Goal: Task Accomplishment & Management: Complete application form

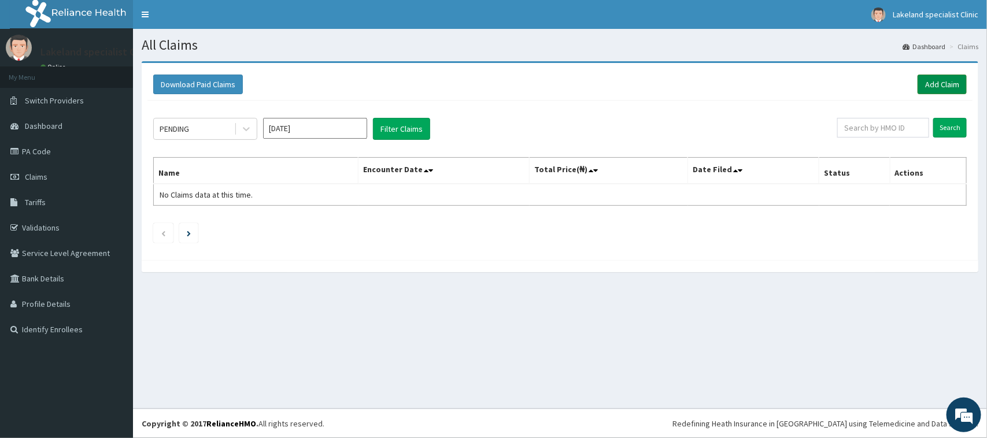
click at [942, 82] on link "Add Claim" at bounding box center [942, 85] width 49 height 20
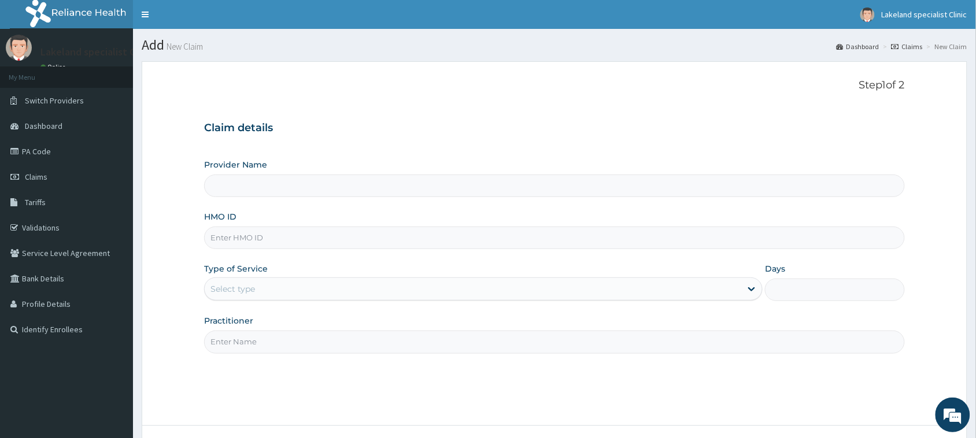
click at [322, 241] on input "HMO ID" at bounding box center [554, 238] width 701 height 23
paste input "GSV/11406/A"
type input "GSV/11406/A"
type input "Lake Land Specialist Clinic"
type input "GSV/11406/A"
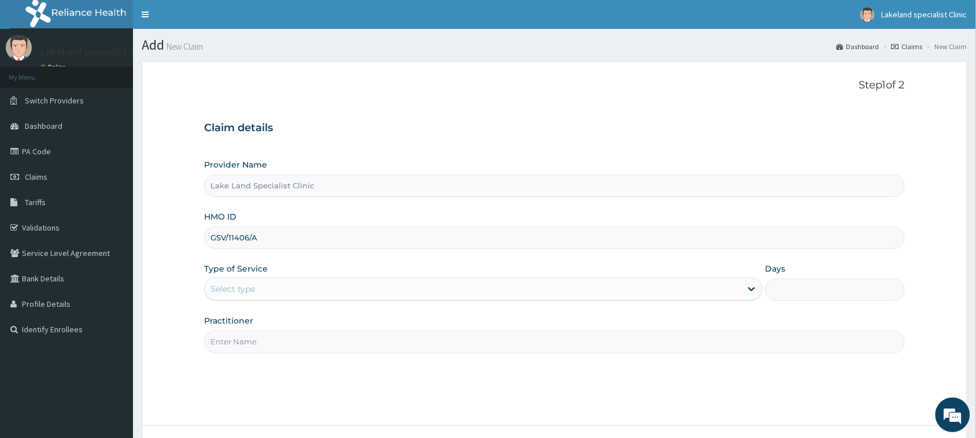
click at [346, 287] on div "Select type" at bounding box center [473, 289] width 537 height 19
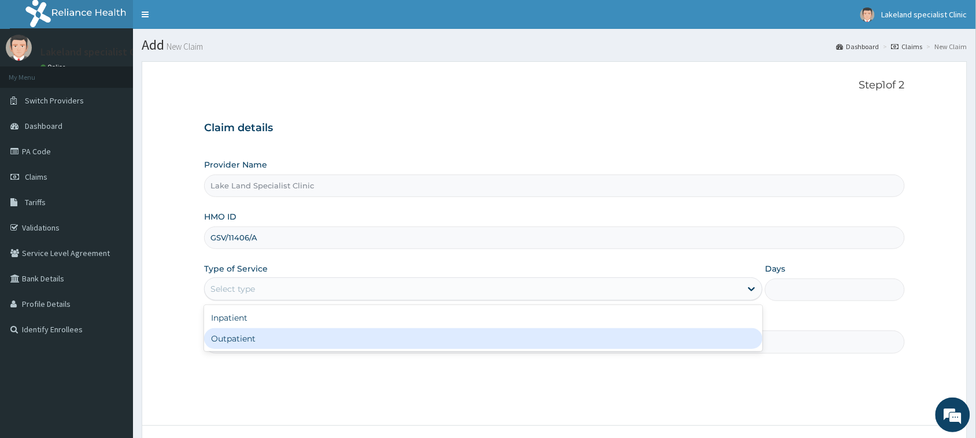
click at [304, 333] on div "Outpatient" at bounding box center [483, 339] width 559 height 21
type input "1"
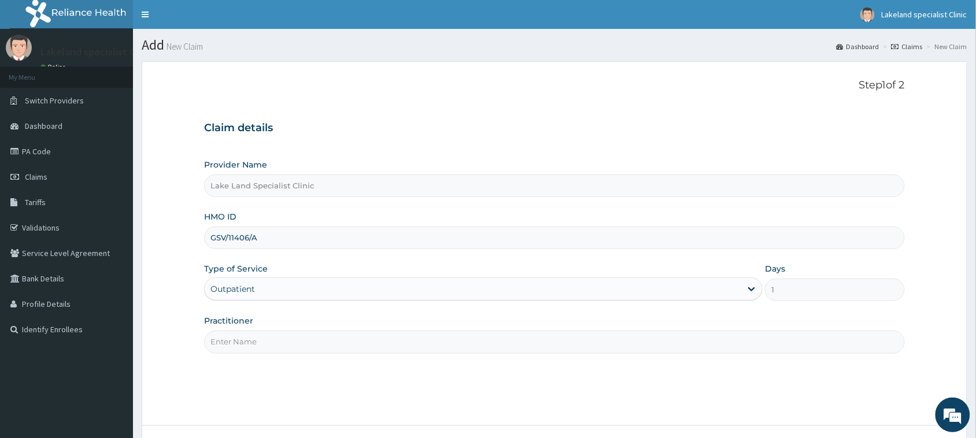
click at [303, 344] on input "Practitioner" at bounding box center [554, 342] width 701 height 23
type input "DR SIMEON"
click at [616, 356] on div "Step 1 of 2 Claim details Provider Name Lake Land Specialist Clinic HMO ID GSV/…" at bounding box center [554, 243] width 701 height 329
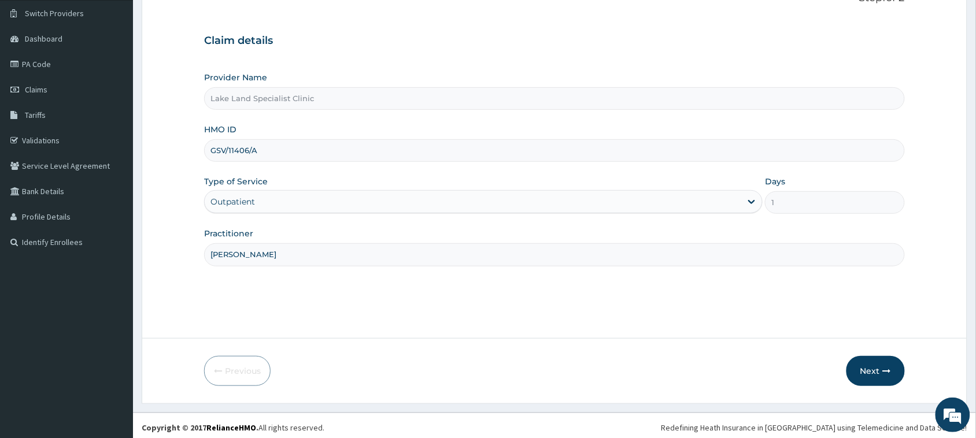
scroll to position [91, 0]
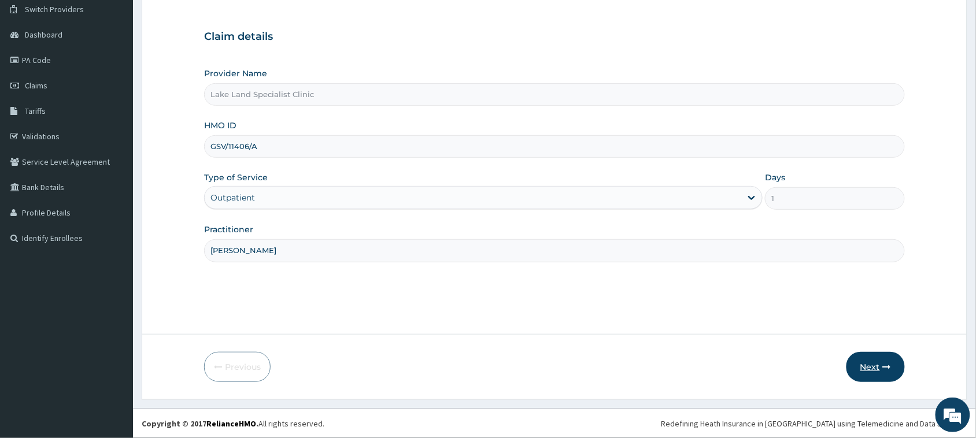
click at [864, 366] on button "Next" at bounding box center [876, 367] width 58 height 30
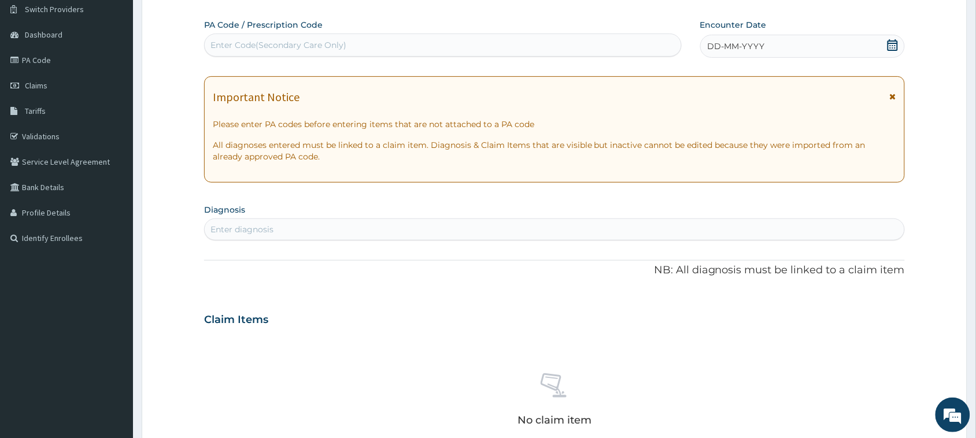
click at [886, 42] on div "DD-MM-YYYY" at bounding box center [803, 46] width 205 height 23
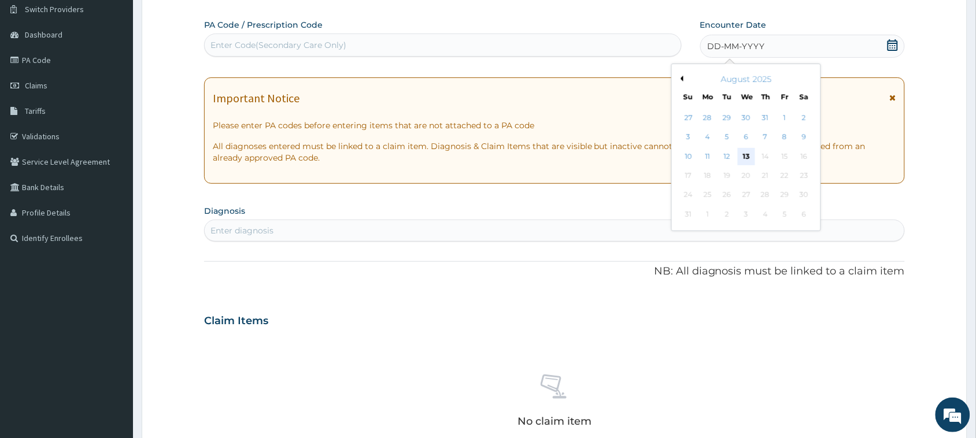
click at [750, 156] on div "13" at bounding box center [746, 156] width 17 height 17
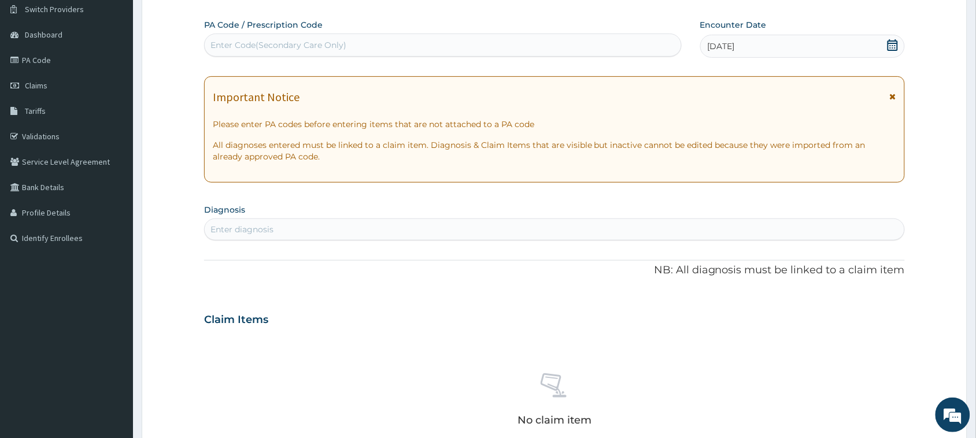
click at [381, 42] on div "Enter Code(Secondary Care Only)" at bounding box center [443, 45] width 477 height 19
paste input "PA/3186E5"
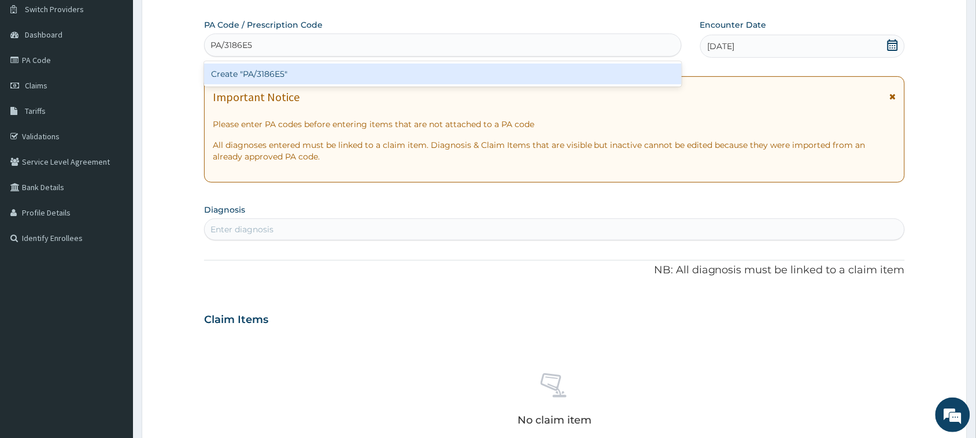
type input "PA/3186E5"
click at [287, 73] on div "Create "PA/3186E5"" at bounding box center [443, 74] width 478 height 21
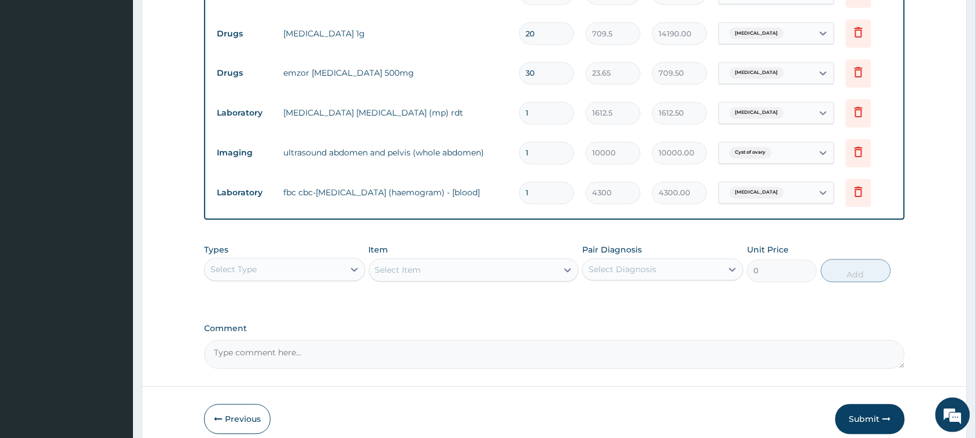
scroll to position [653, 0]
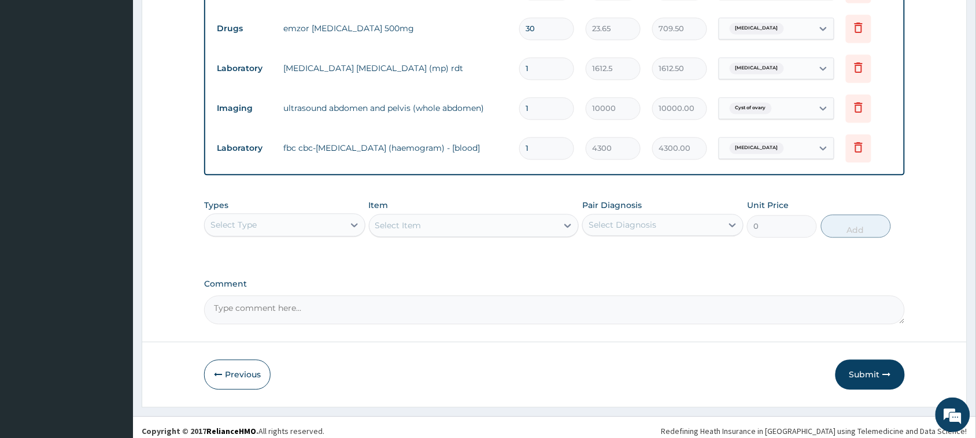
click at [331, 224] on div "Select Type" at bounding box center [274, 225] width 139 height 19
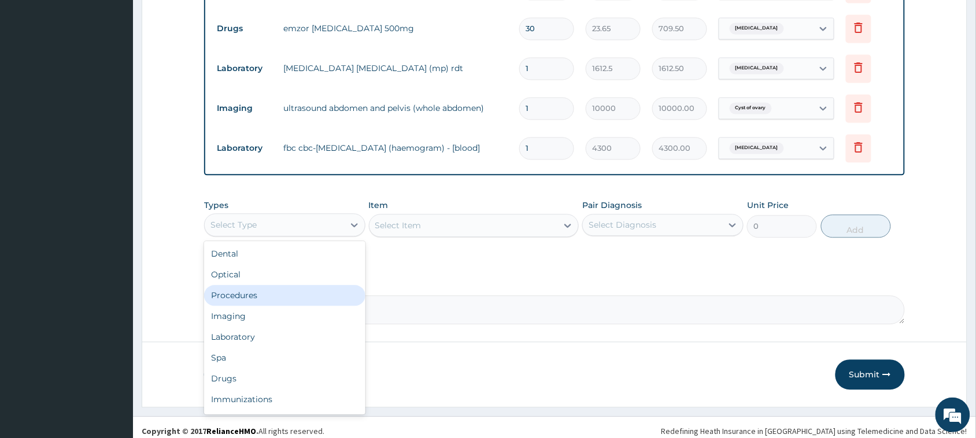
click at [256, 301] on div "Procedures" at bounding box center [284, 295] width 161 height 21
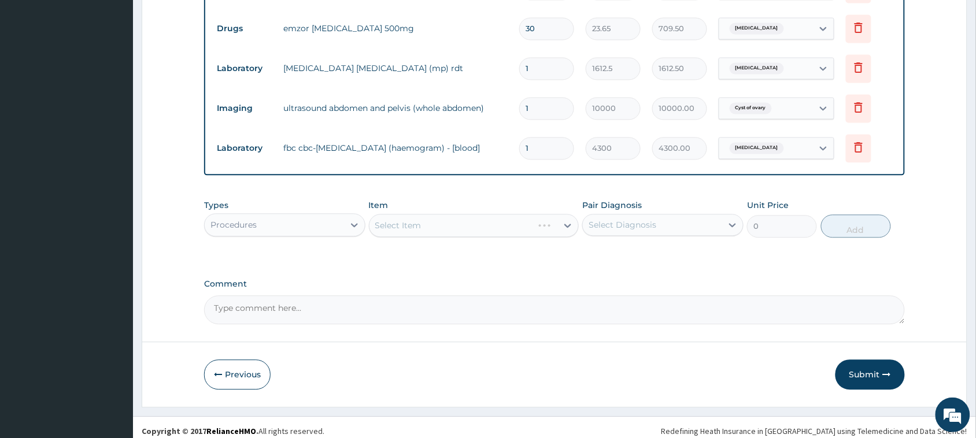
click at [416, 230] on div "Select Item" at bounding box center [474, 225] width 211 height 23
click at [418, 226] on div "Select Item" at bounding box center [398, 226] width 46 height 12
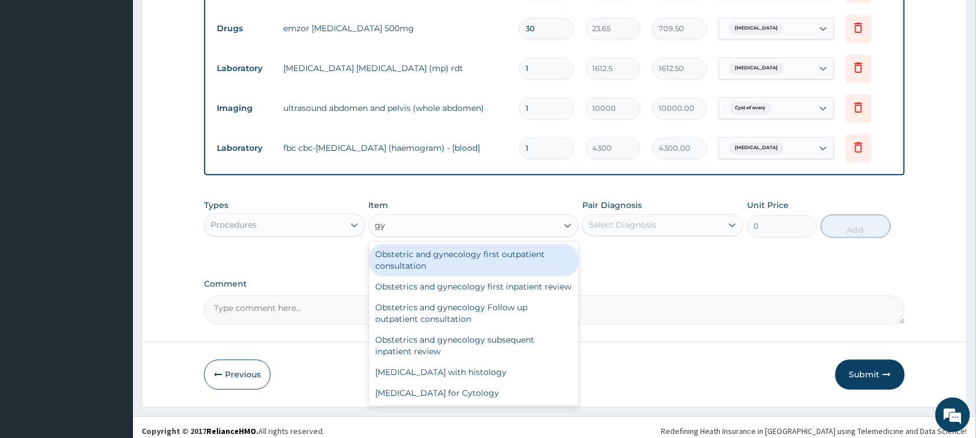
type input "gyn"
click at [423, 253] on div "Obstetric and gynecology first outpatient consultation" at bounding box center [474, 260] width 211 height 32
type input "20425"
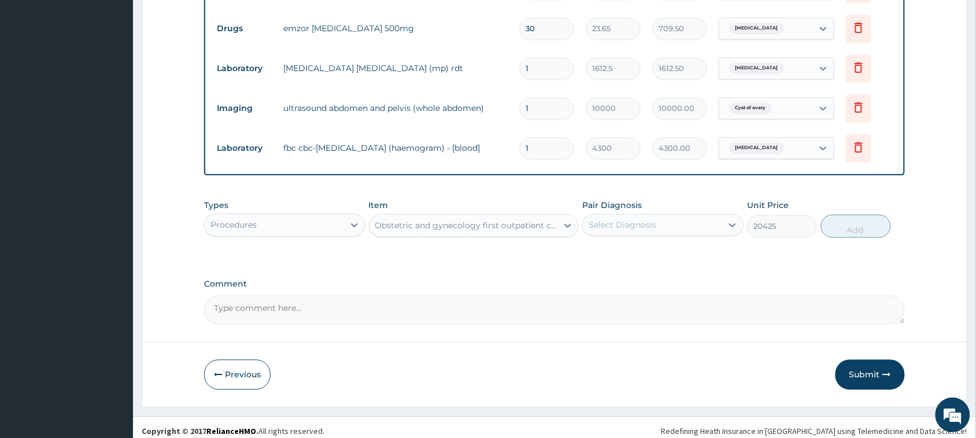
click at [536, 220] on div "Obstetric and gynecology first outpatient consultation" at bounding box center [467, 226] width 184 height 12
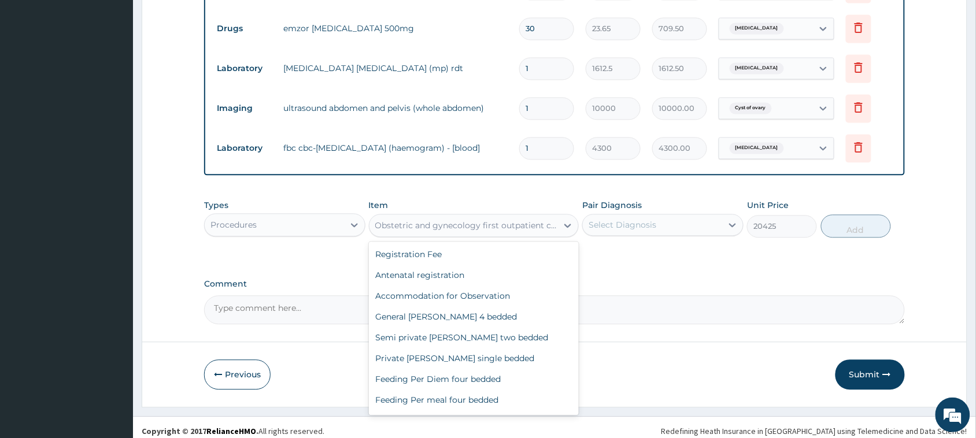
scroll to position [3512, 0]
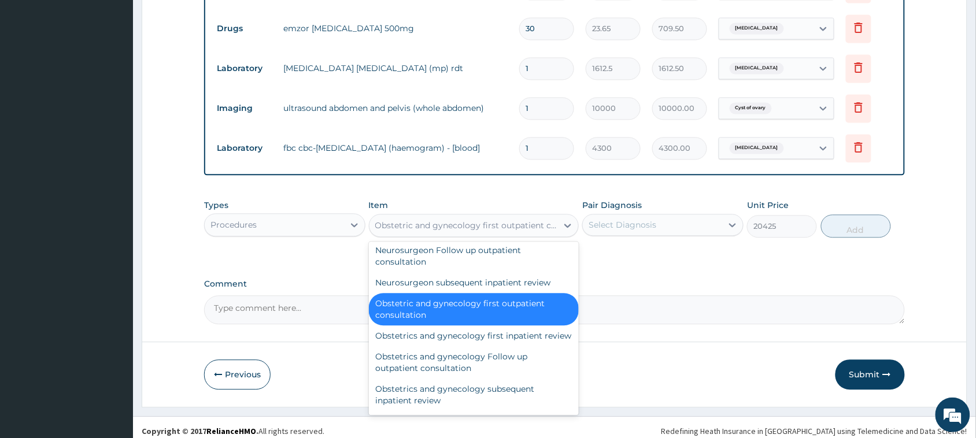
click at [625, 287] on label "Comment" at bounding box center [554, 284] width 701 height 10
click at [625, 296] on textarea "Comment" at bounding box center [554, 310] width 701 height 29
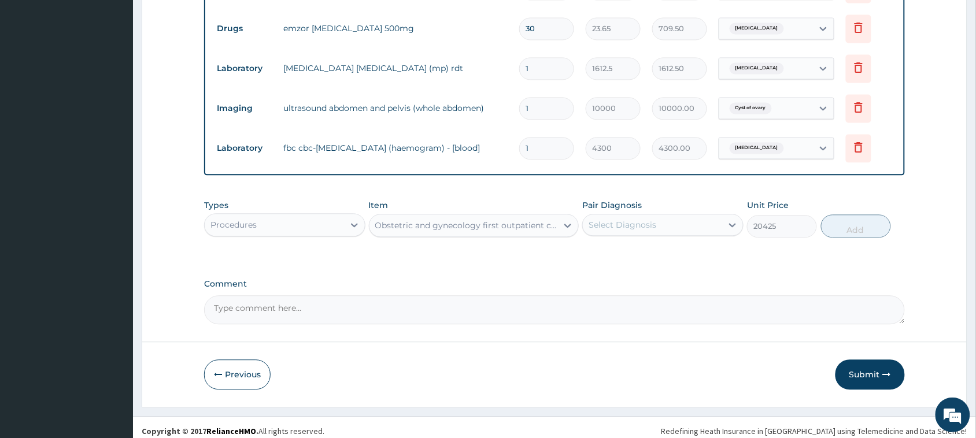
click at [470, 230] on div "Obstetric and gynecology first outpatient consultation" at bounding box center [464, 225] width 189 height 19
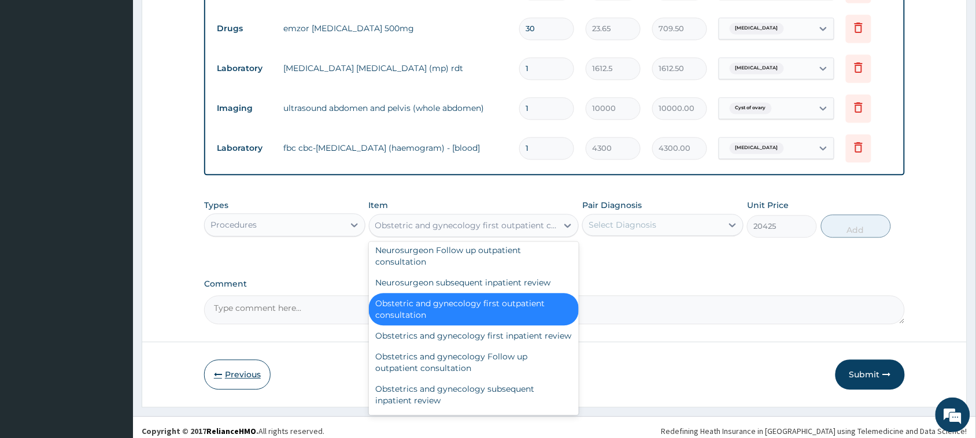
click at [244, 374] on button "Previous" at bounding box center [237, 375] width 67 height 30
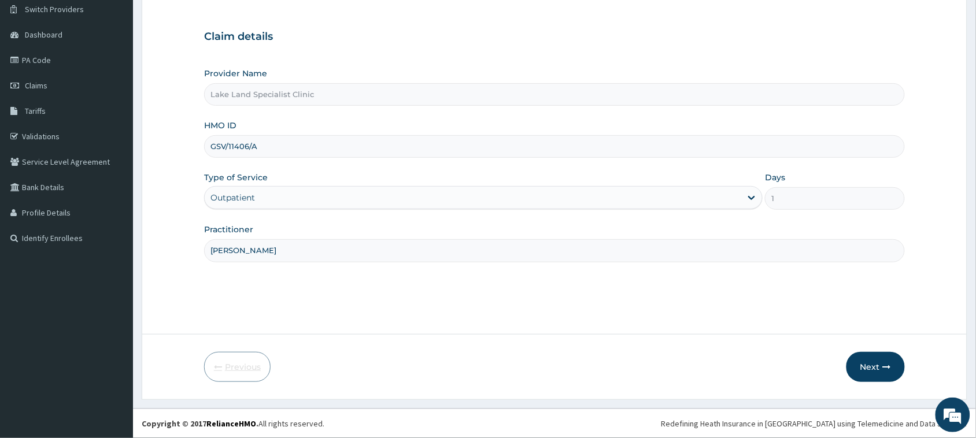
scroll to position [91, 0]
click at [880, 368] on button "Next" at bounding box center [876, 367] width 58 height 30
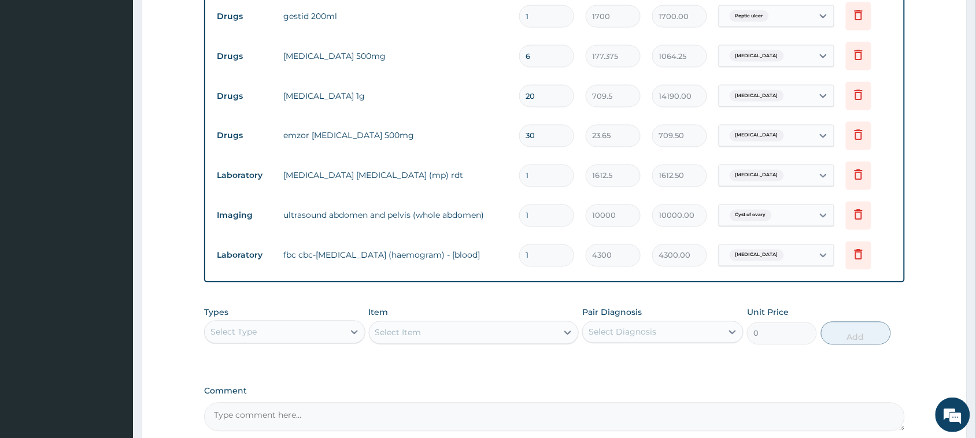
scroll to position [659, 0]
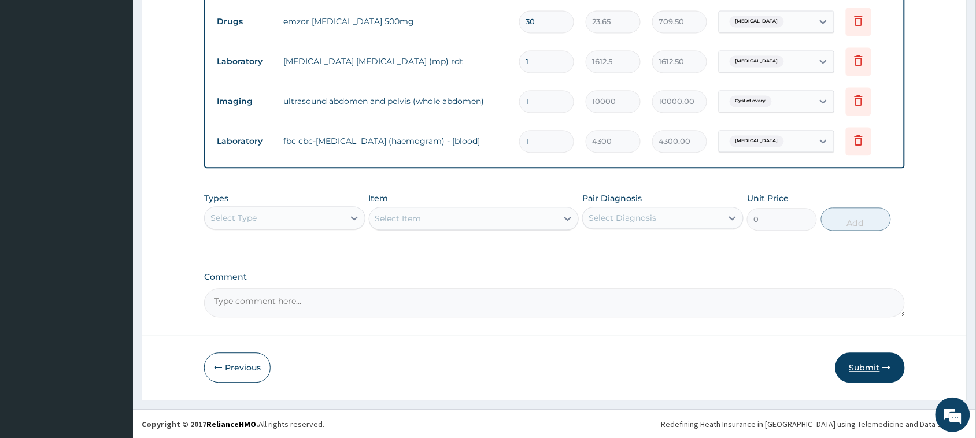
click at [875, 368] on button "Submit" at bounding box center [870, 368] width 69 height 30
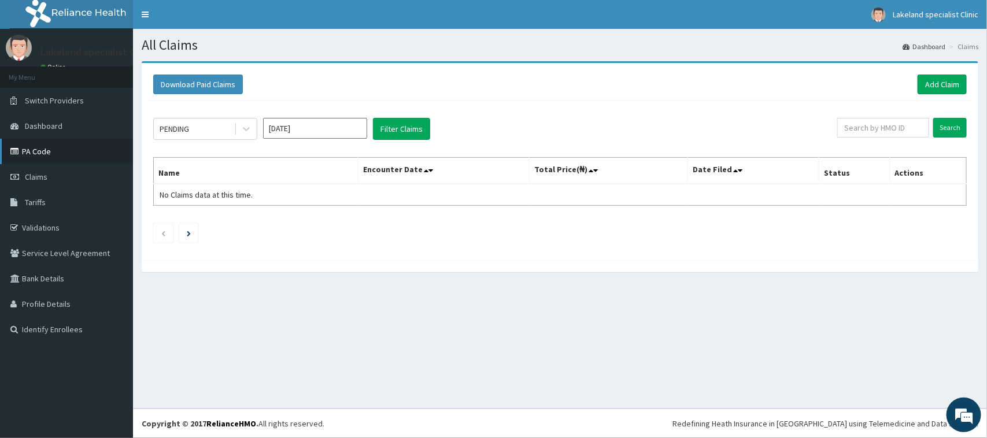
click at [35, 150] on link "PA Code" at bounding box center [66, 151] width 133 height 25
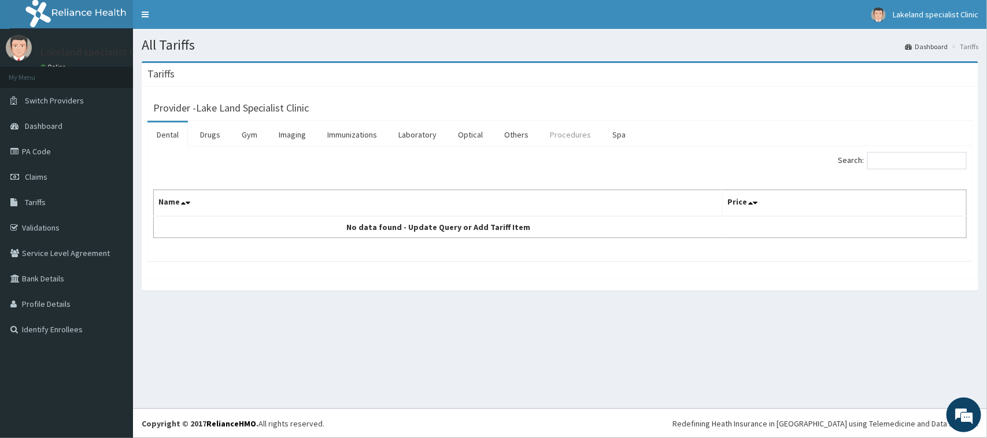
click at [559, 134] on link "Procedures" at bounding box center [571, 135] width 60 height 24
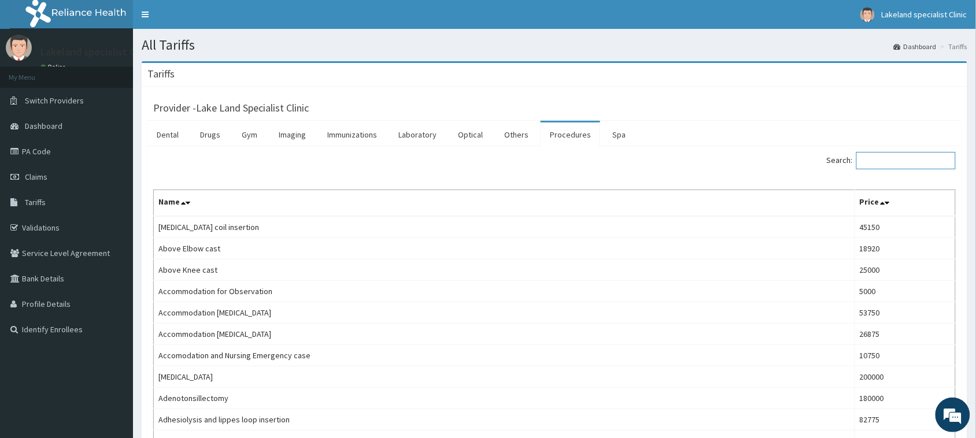
click at [916, 160] on input "Search:" at bounding box center [906, 160] width 99 height 17
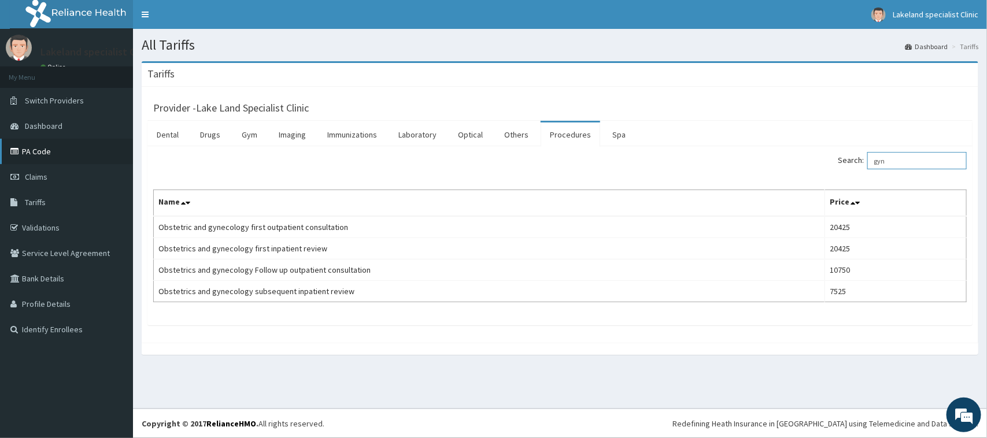
type input "gyn"
click at [44, 149] on link "PA Code" at bounding box center [66, 151] width 133 height 25
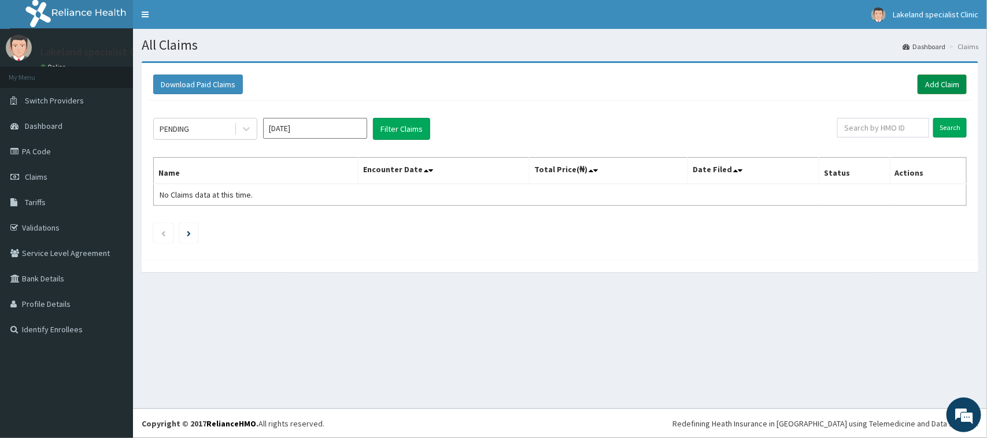
click at [935, 81] on link "Add Claim" at bounding box center [942, 85] width 49 height 20
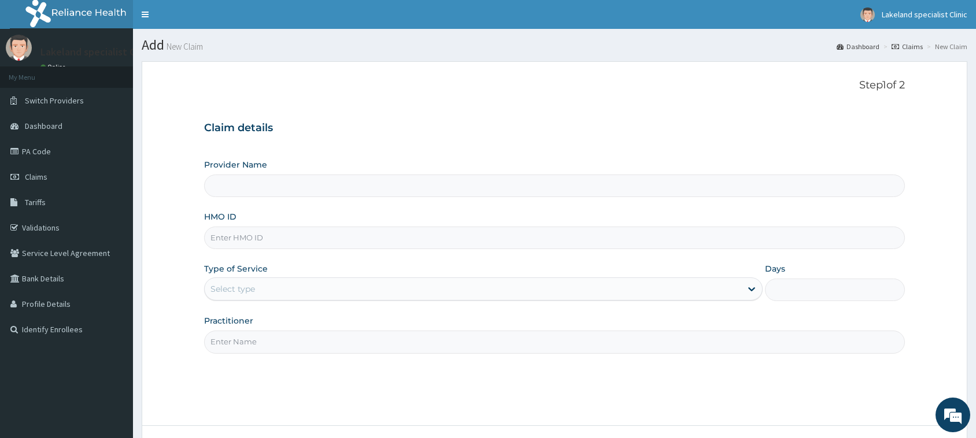
type input "Lake Land Specialist Clinic"
click at [336, 233] on input "HMO ID" at bounding box center [554, 238] width 701 height 23
paste input "GSV/11406/A"
type input "GSV/11406/A"
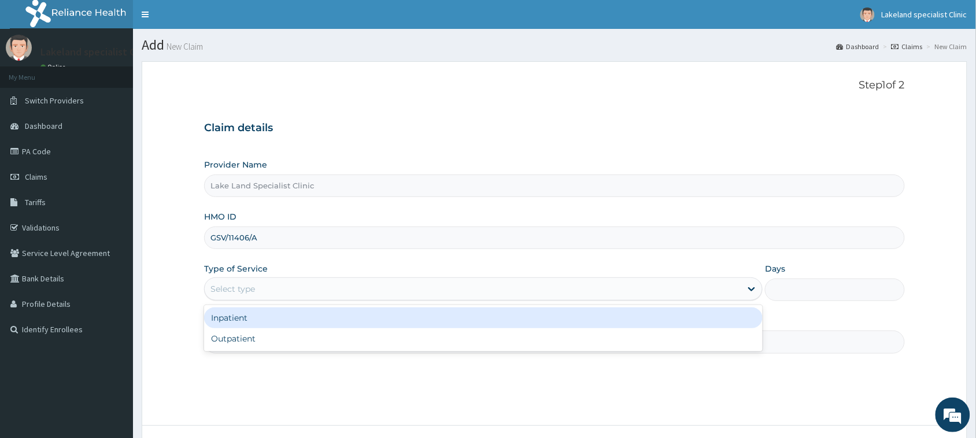
click at [330, 290] on div "Select type" at bounding box center [473, 289] width 537 height 19
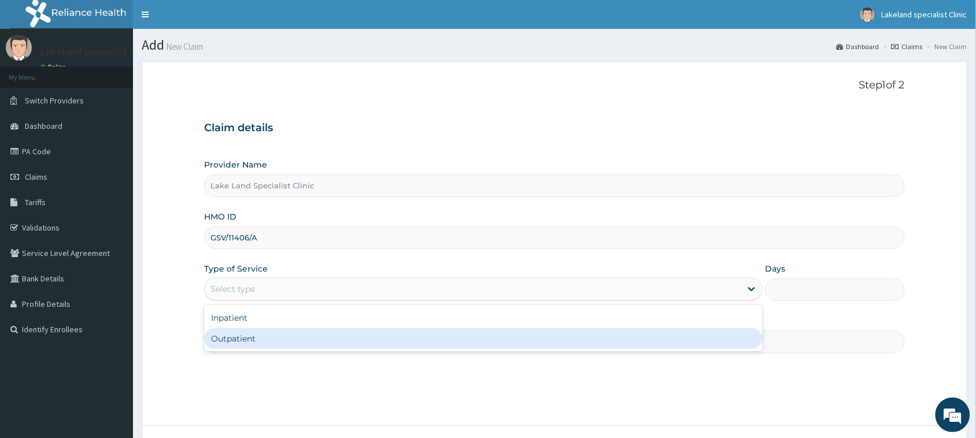
click at [283, 337] on div "Outpatient" at bounding box center [483, 339] width 559 height 21
type input "1"
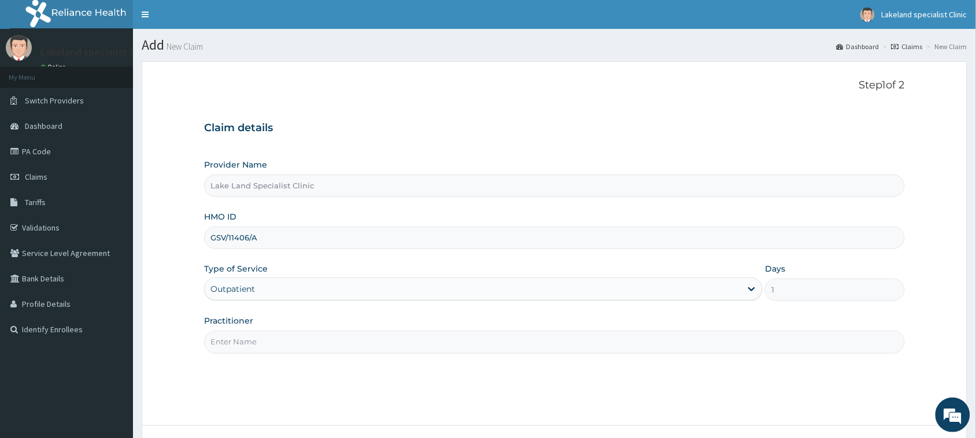
click at [282, 337] on input "Practitioner" at bounding box center [554, 342] width 701 height 23
type input "DR SIMEON"
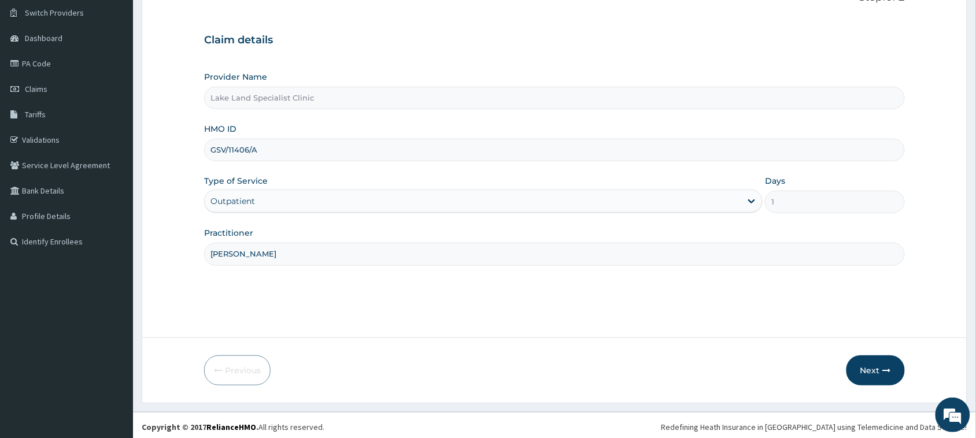
scroll to position [91, 0]
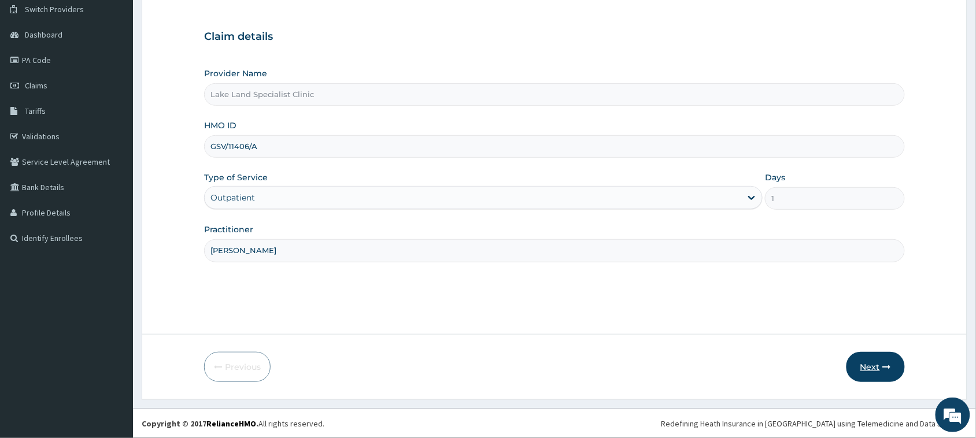
click at [886, 373] on button "Next" at bounding box center [876, 367] width 58 height 30
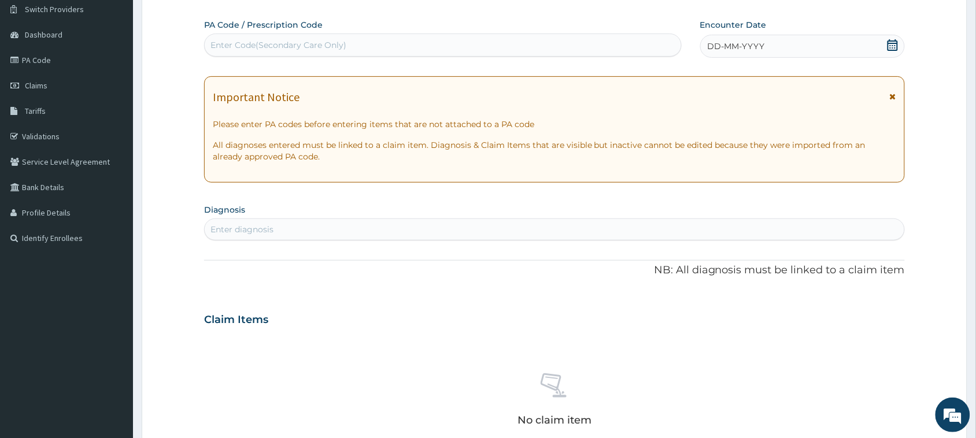
click at [892, 46] on icon at bounding box center [893, 45] width 12 height 12
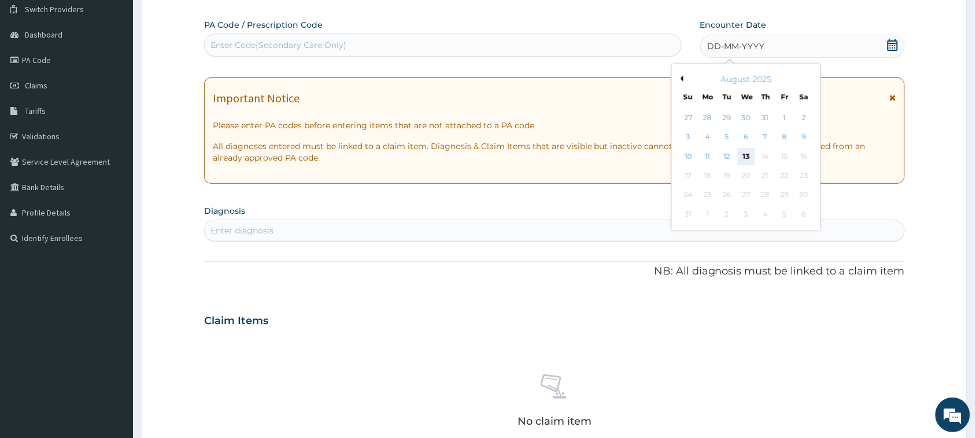
click at [748, 156] on div "13" at bounding box center [746, 156] width 17 height 17
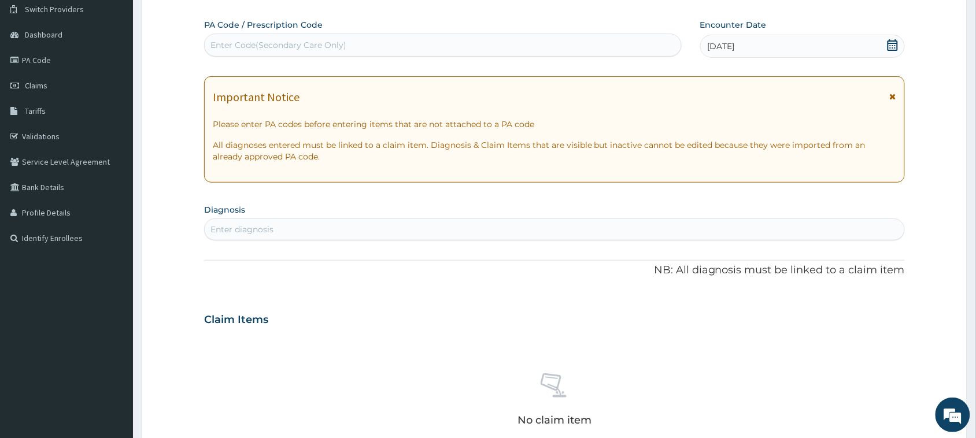
click at [317, 38] on div "Enter Code(Secondary Care Only)" at bounding box center [443, 45] width 477 height 19
paste input "PA/95CD93"
type input "PA/95CD93"
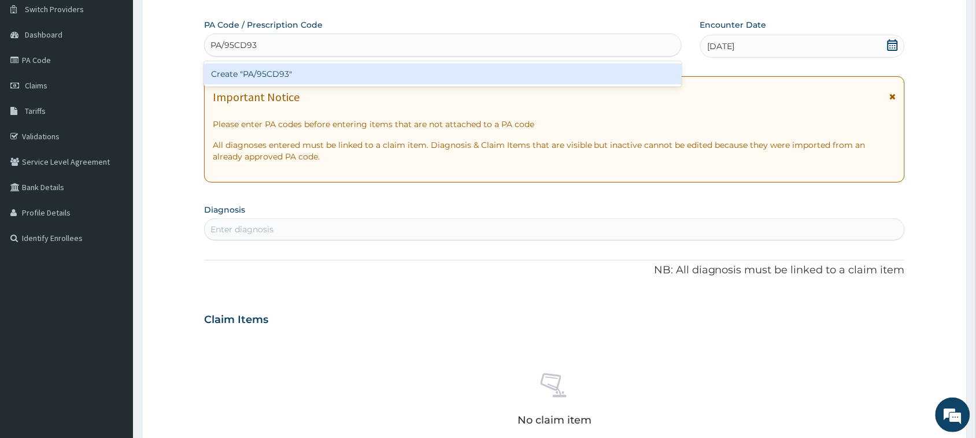
click at [267, 70] on div "Create "PA/95CD93"" at bounding box center [443, 74] width 478 height 21
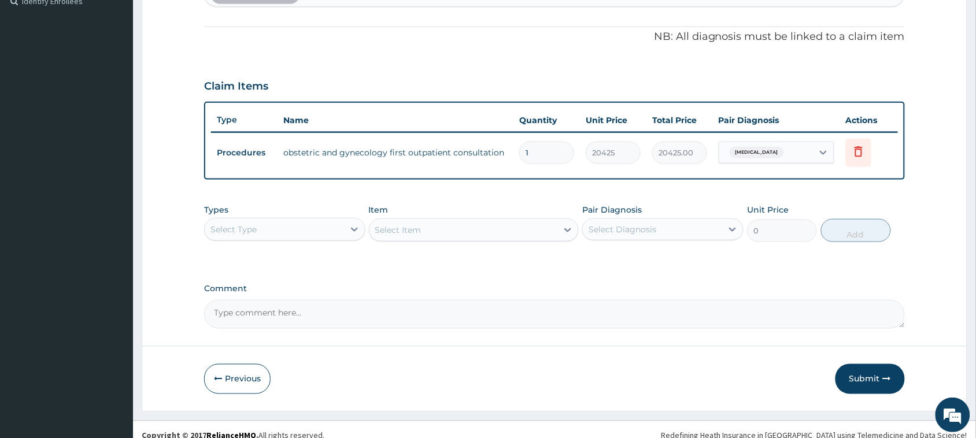
scroll to position [340, 0]
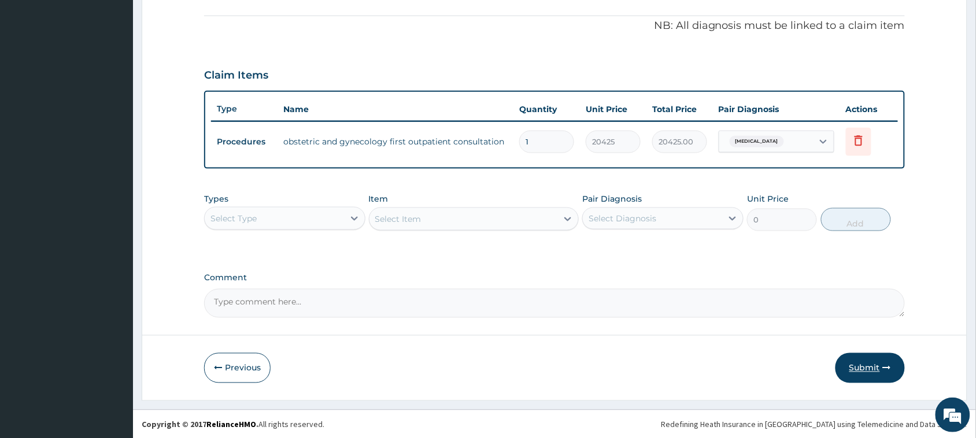
click at [862, 365] on button "Submit" at bounding box center [870, 368] width 69 height 30
